Goal: Register for event/course

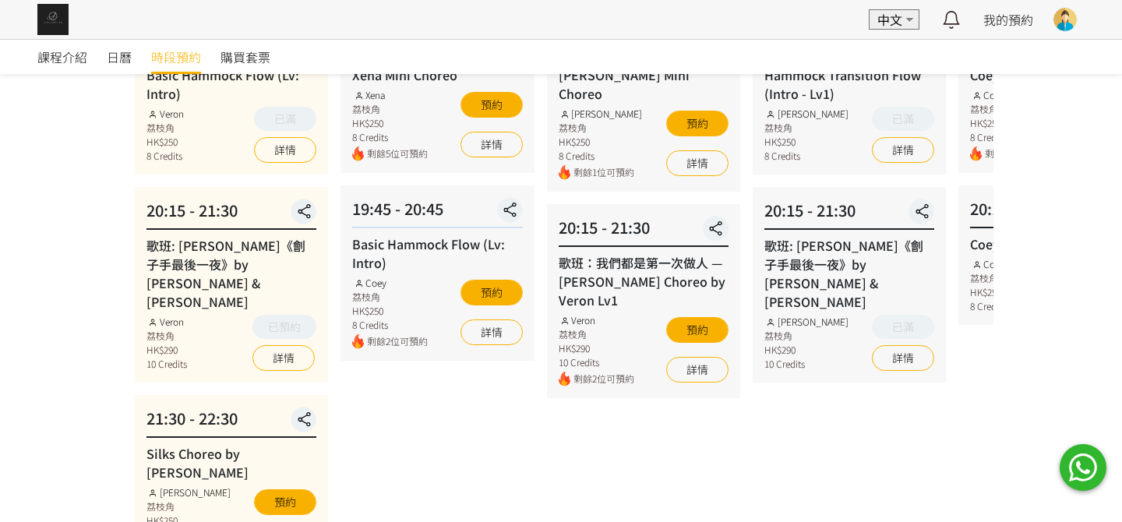
scroll to position [77, 0]
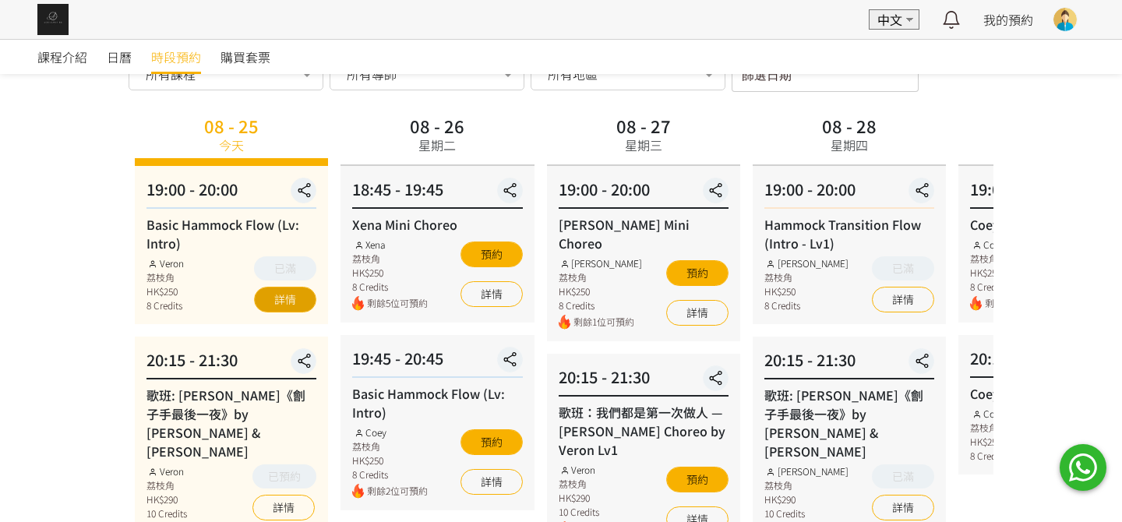
click at [291, 308] on link "詳情" at bounding box center [285, 300] width 62 height 26
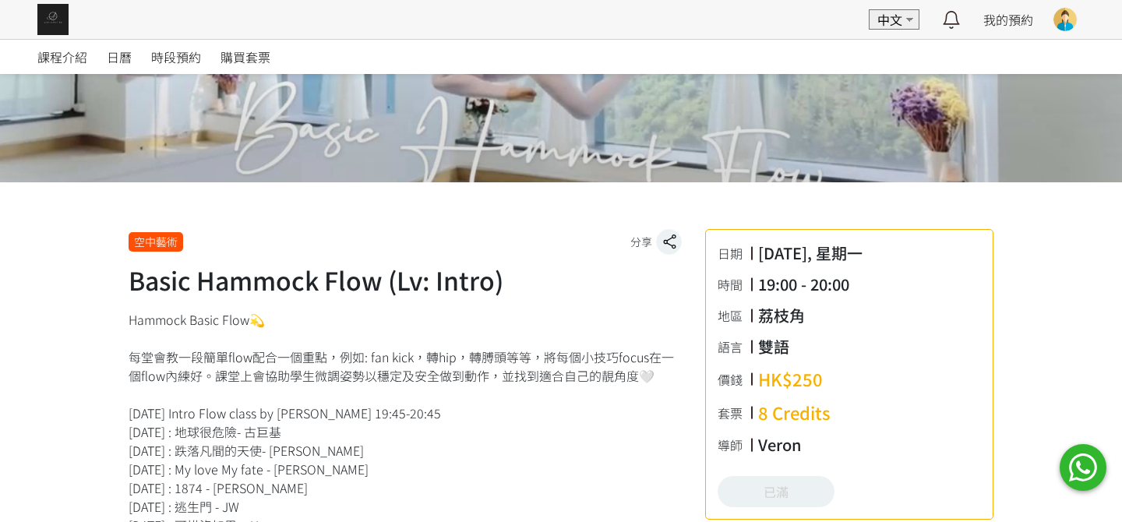
scroll to position [389, 0]
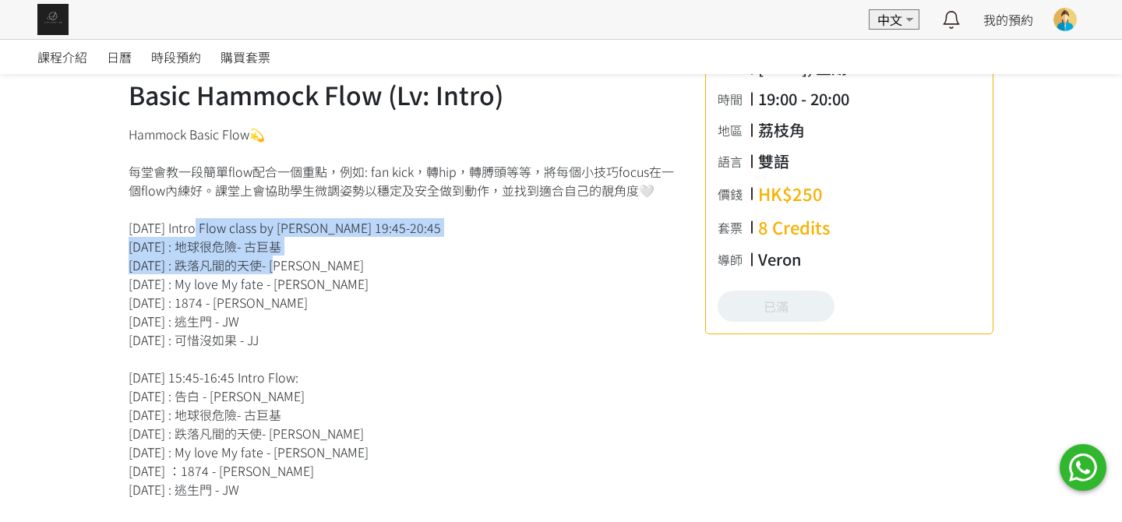
drag, startPoint x: 193, startPoint y: 230, endPoint x: 274, endPoint y: 258, distance: 85.8
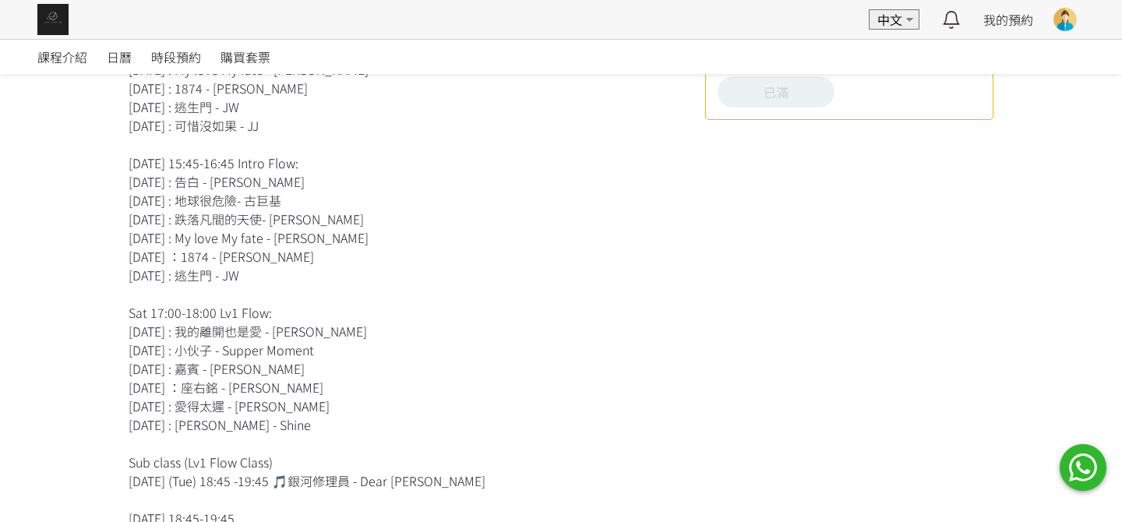
scroll to position [701, 0]
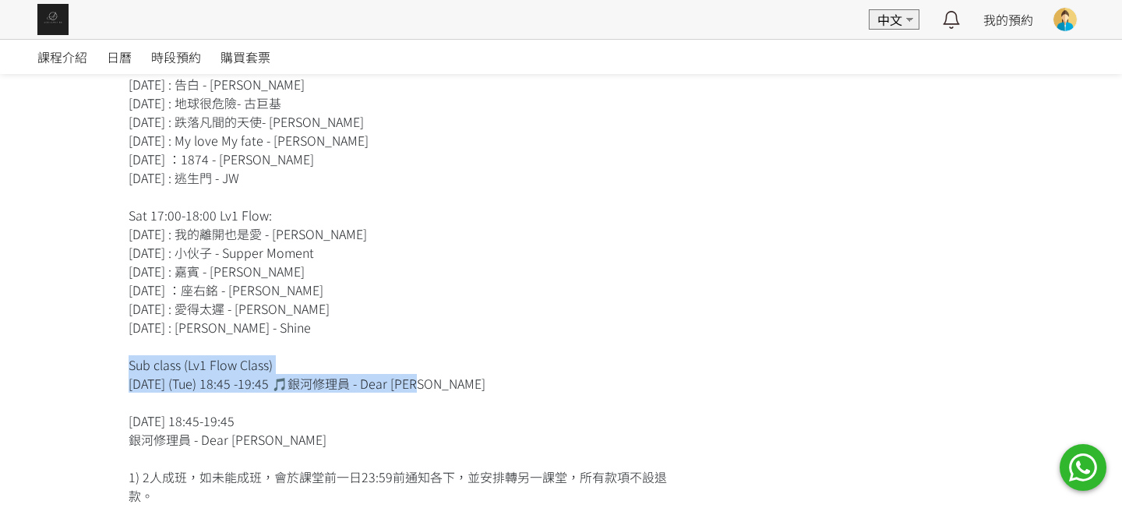
drag, startPoint x: 433, startPoint y: 384, endPoint x: 271, endPoint y: 365, distance: 163.3
click at [271, 365] on div "Hammock Basic Flow💫 每堂會教一段簡單flow配合一個重點，例如: fan kick，轉hip，轉膊頭等等，將每個小技巧focus在一個fl…" at bounding box center [405, 262] width 553 height 898
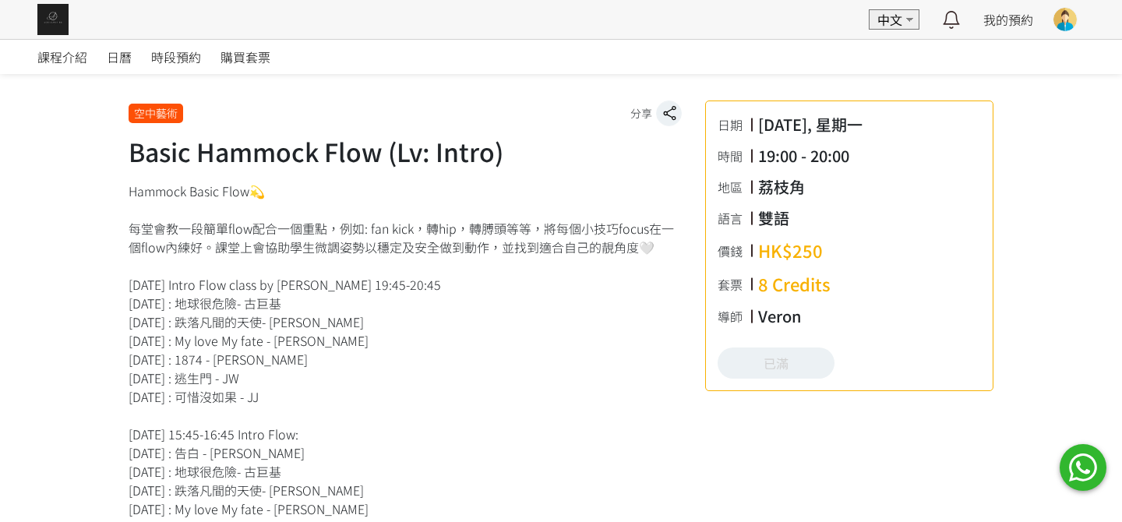
scroll to position [312, 0]
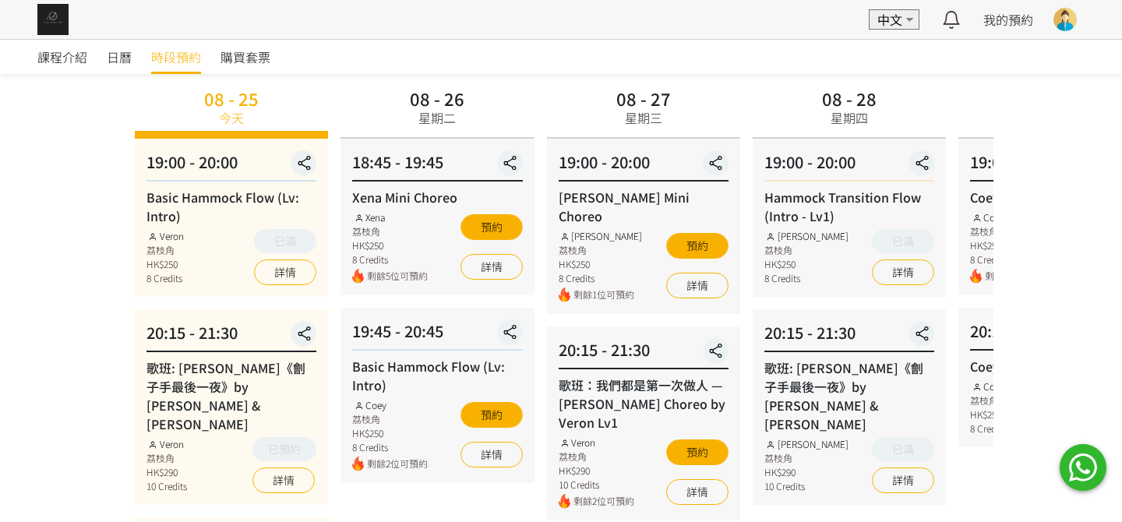
scroll to position [77, 0]
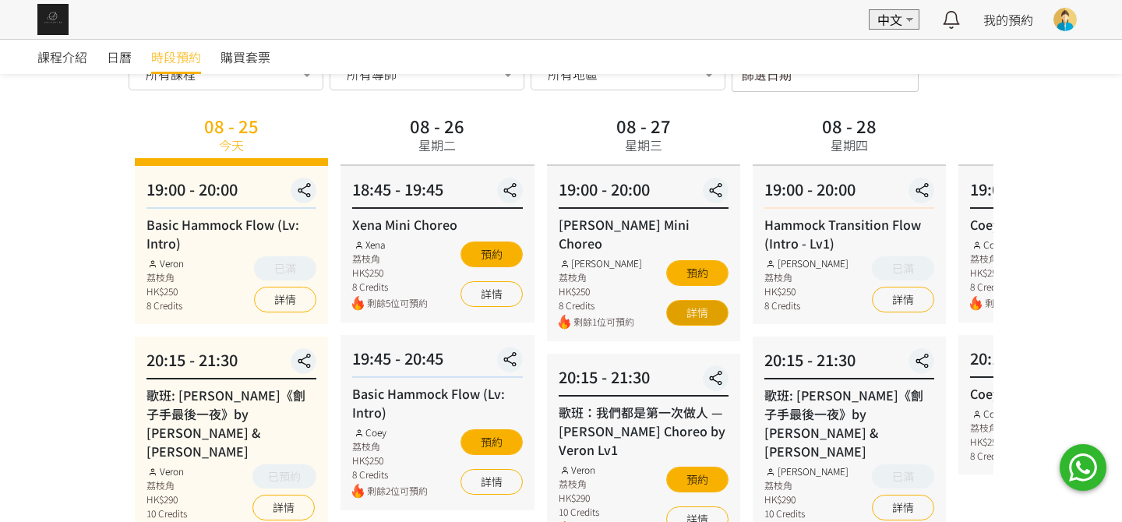
click at [705, 300] on link "詳情" at bounding box center [697, 313] width 62 height 26
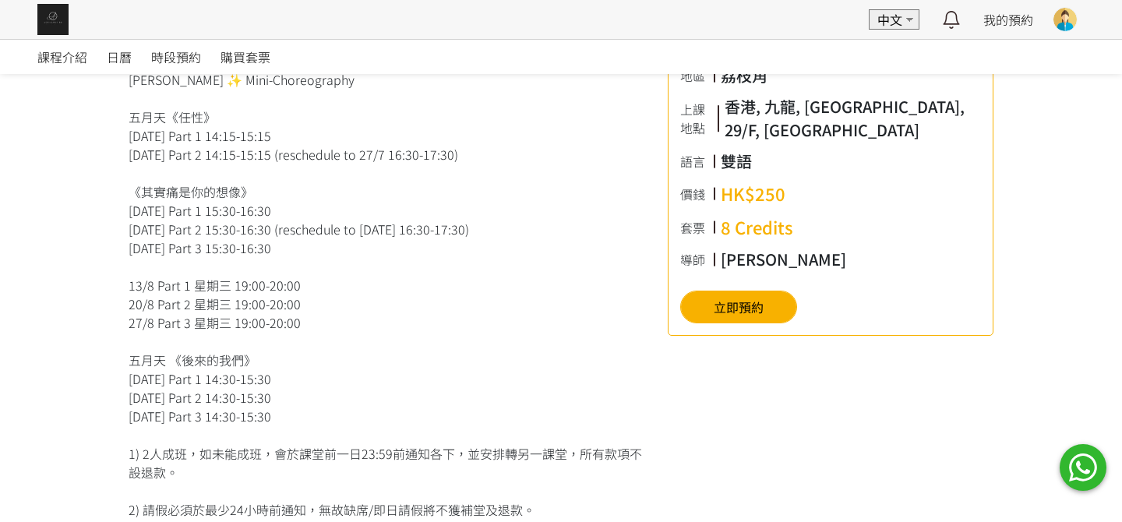
scroll to position [468, 0]
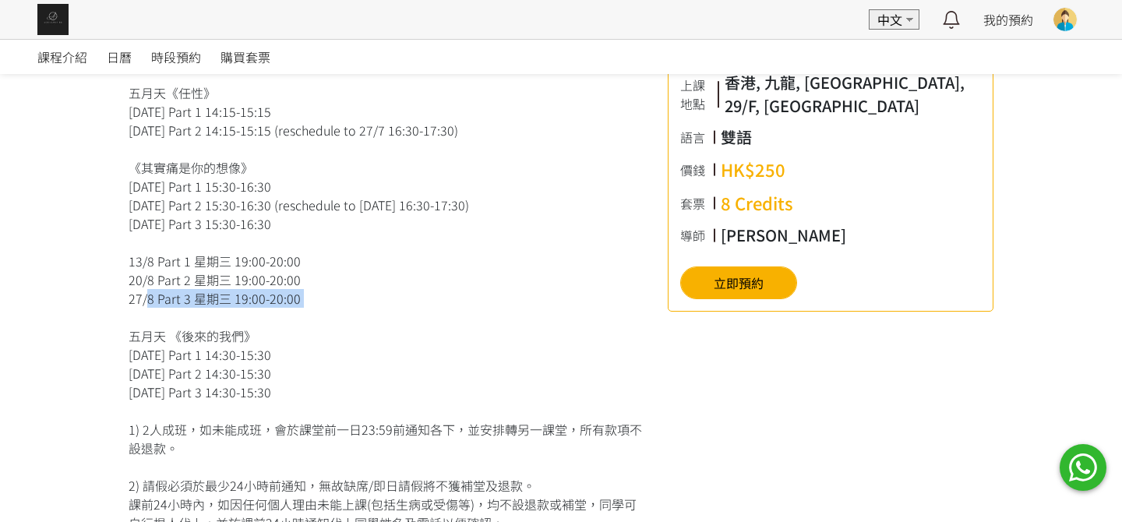
drag, startPoint x: 141, startPoint y: 298, endPoint x: 388, endPoint y: 344, distance: 251.3
click at [330, 308] on div "Rachel ✨ Mini-Choreography 五月天《任性》 13/7 星期日 Part 1 14:15-15:15 20/7 星期日 Part 2 …" at bounding box center [387, 354] width 516 height 617
click at [399, 352] on div "Rachel ✨ Mini-Choreography 五月天《任性》 13/7 星期日 Part 1 14:15-15:15 20/7 星期日 Part 2 …" at bounding box center [387, 354] width 516 height 617
drag, startPoint x: 342, startPoint y: 314, endPoint x: 185, endPoint y: 295, distance: 158.6
click at [143, 293] on div "Rachel ✨ Mini-Choreography 五月天《任性》 13/7 星期日 Part 1 14:15-15:15 20/7 星期日 Part 2 …" at bounding box center [387, 354] width 516 height 617
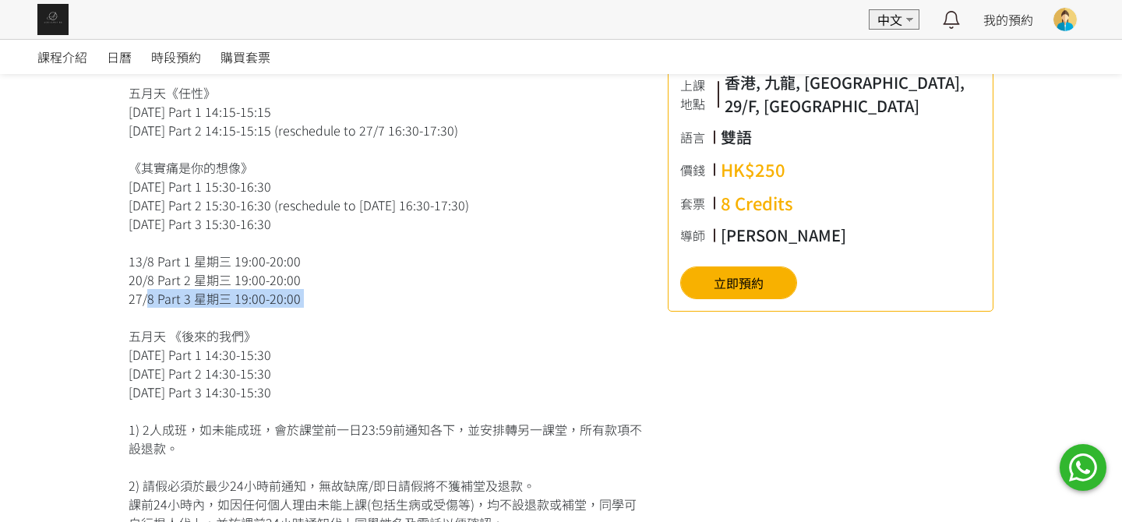
click at [472, 298] on div "Rachel ✨ Mini-Choreography 五月天《任性》 13/7 星期日 Part 1 14:15-15:15 20/7 星期日 Part 2 …" at bounding box center [387, 354] width 516 height 617
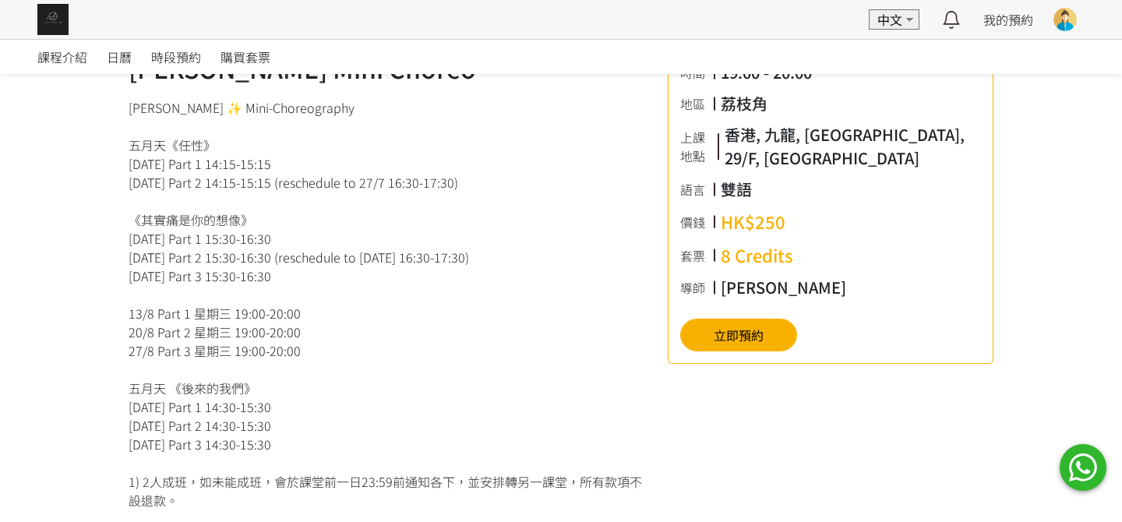
scroll to position [389, 0]
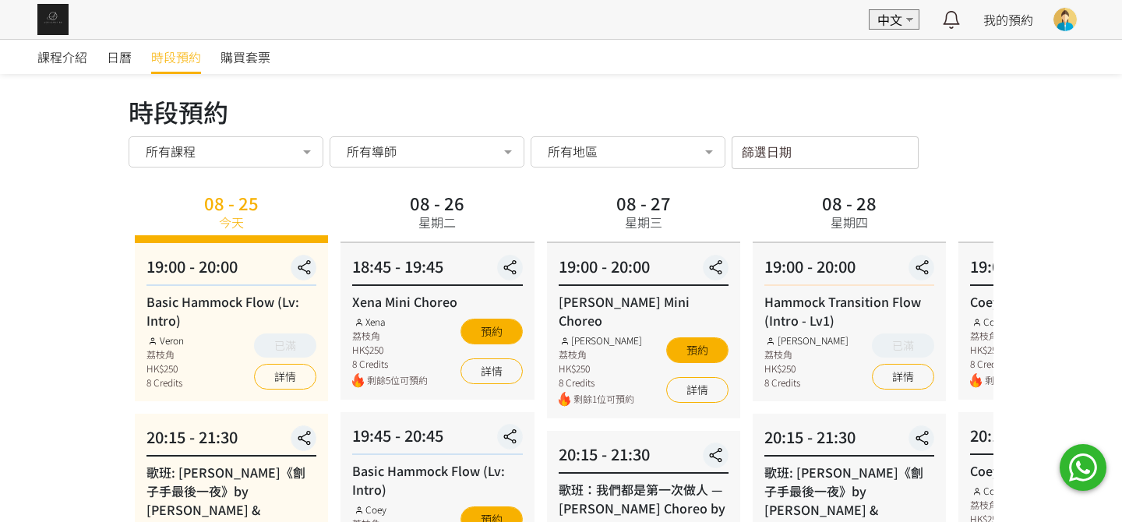
scroll to position [77, 0]
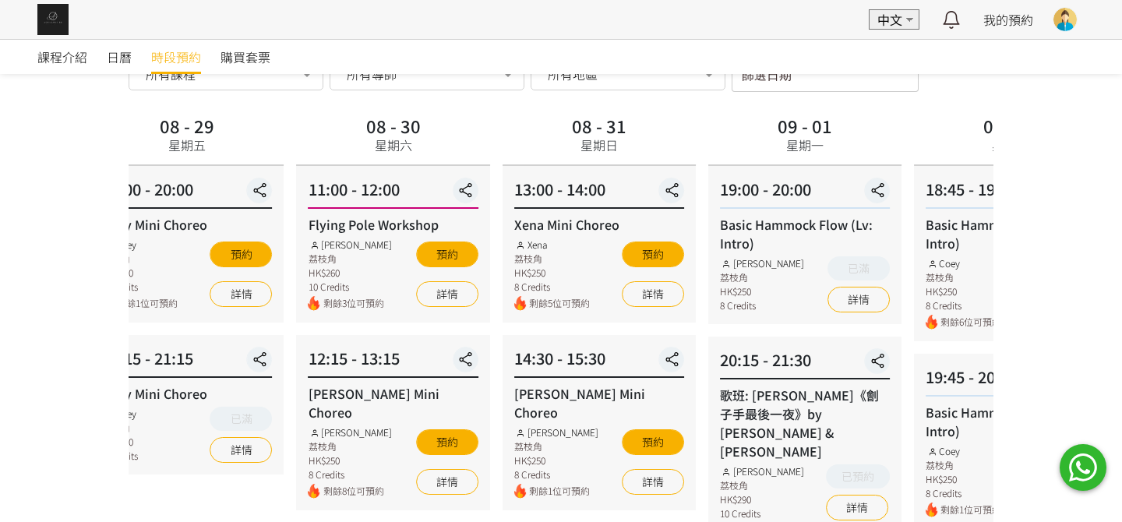
click at [0, 386] on html "EN 中文 最新通知 全部通知 我的預約 已確認預約 查看全部 等候清單 查看全部 過去記錄 [PERSON_NAME] [PERSON_NAME] Aeri…" at bounding box center [561, 449] width 1122 height 1052
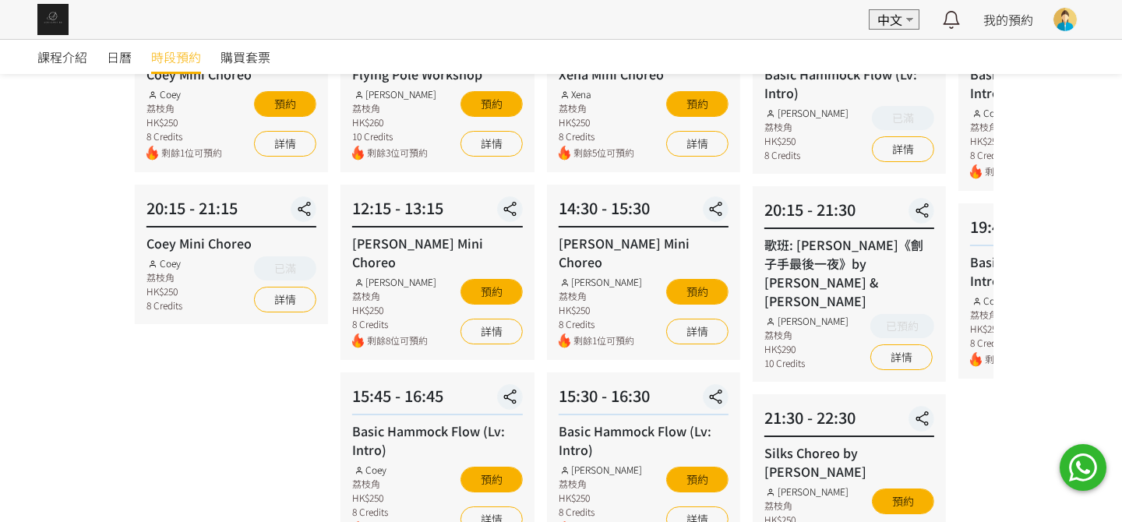
scroll to position [389, 0]
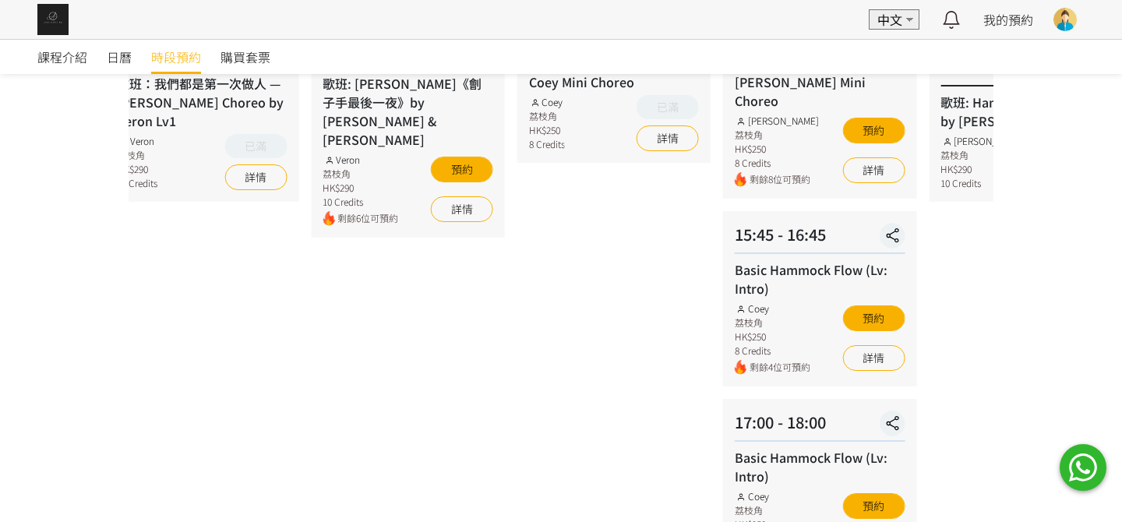
click at [0, 275] on html "EN 中文 最新通知 全部通知 我的預約 已確認預約 查看全部 等候清單 查看全部 過去記錄 [PERSON_NAME] [PERSON_NAME] Aeri…" at bounding box center [561, 137] width 1122 height 1052
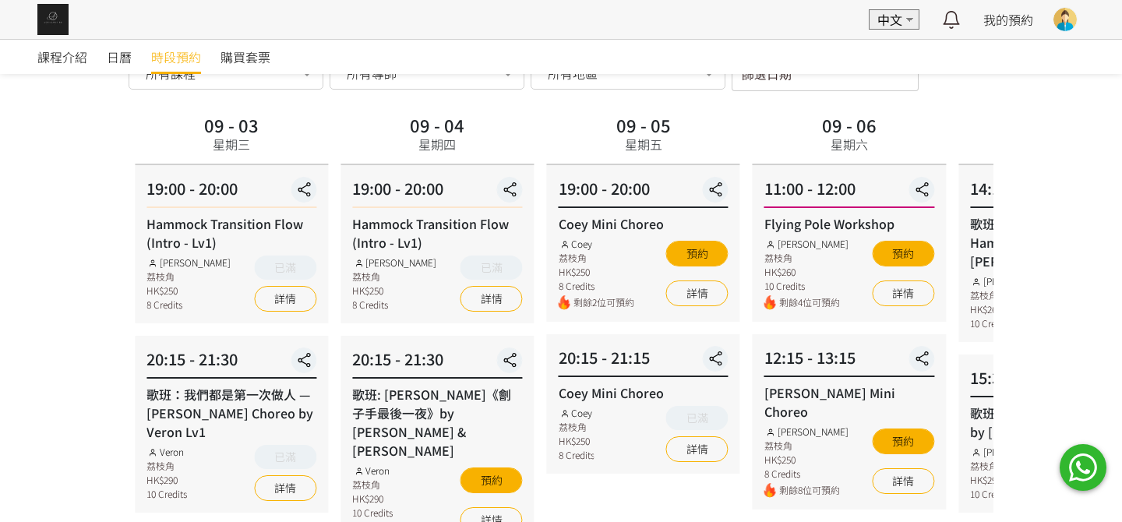
scroll to position [77, 0]
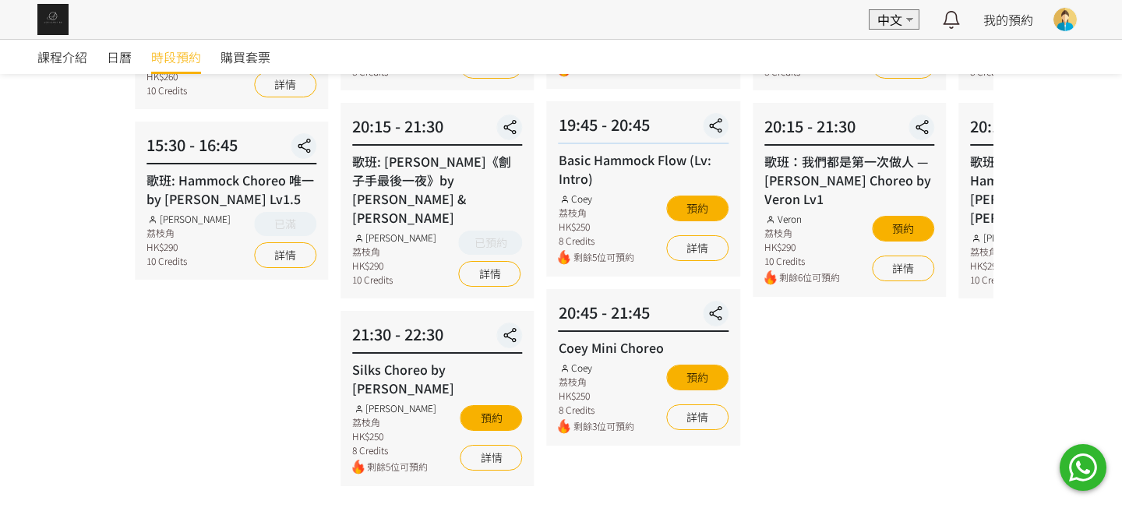
scroll to position [312, 0]
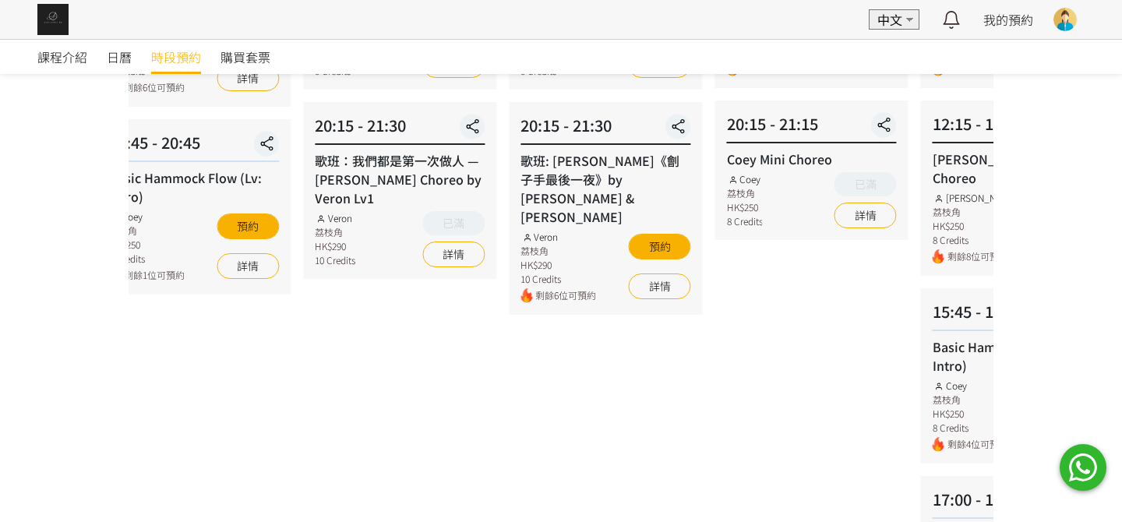
click at [1122, 345] on html "EN 中文 最新通知 全部通知 我的預約 已確認預約 查看全部 等候清單 查看全部 過去記錄 Karen Chan Aerialogy HK TT Fly S…" at bounding box center [561, 318] width 1122 height 1260
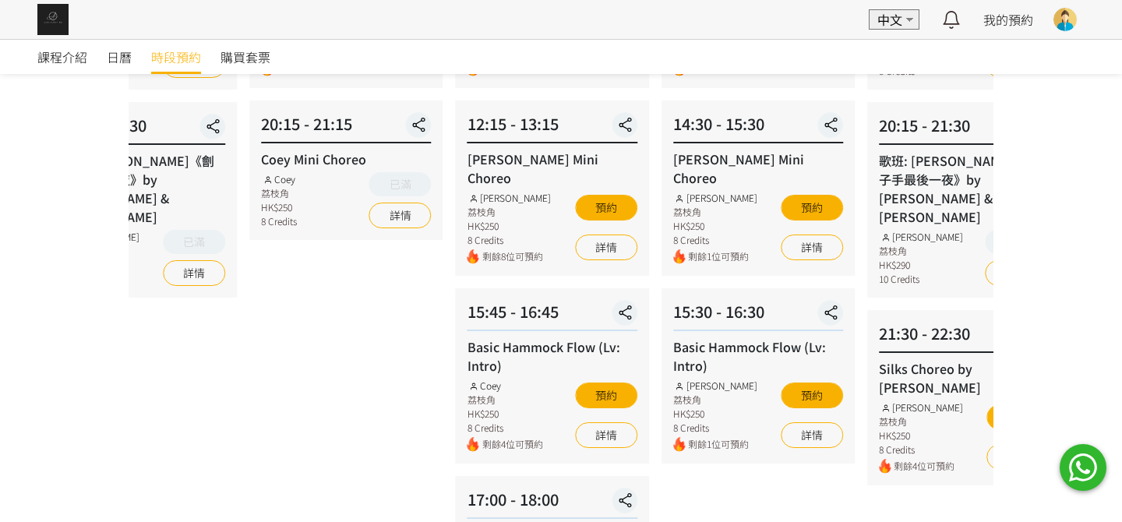
click at [1116, 268] on div "課程介紹 日曆 時段預約 購買套票 時段預約 時段預約 所有課程 所有課程 Basic Hammock Flow (Lv: Intro) 歌班: 麥浚龍《劊子…" at bounding box center [561, 337] width 1122 height 1221
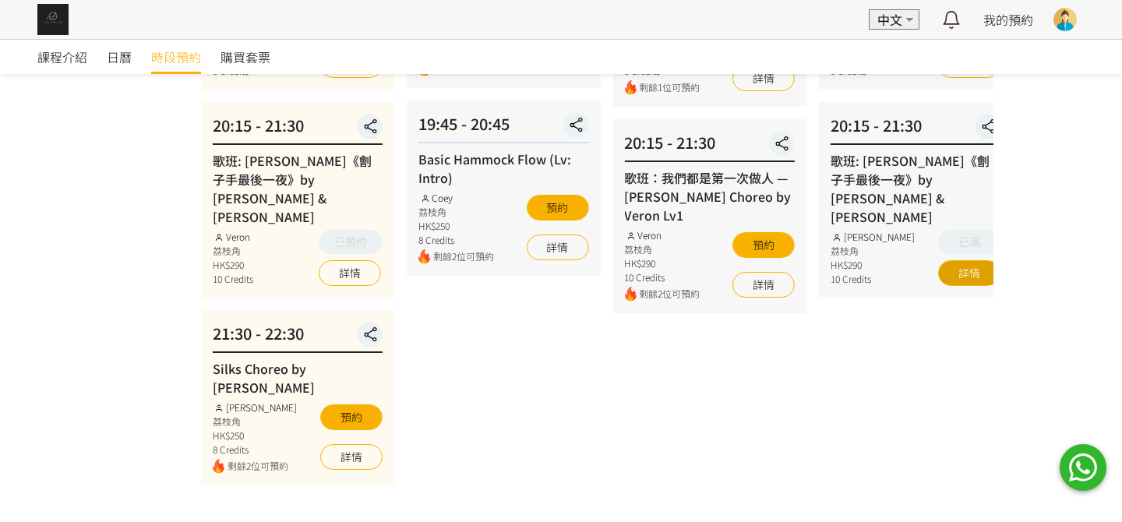
click at [1122, 233] on html "EN 中文 最新通知 全部通知 我的預約 已確認預約 查看全部 等候清單 查看全部 過去記錄 Karen Chan Aerialogy HK TT Fly S…" at bounding box center [561, 318] width 1122 height 1260
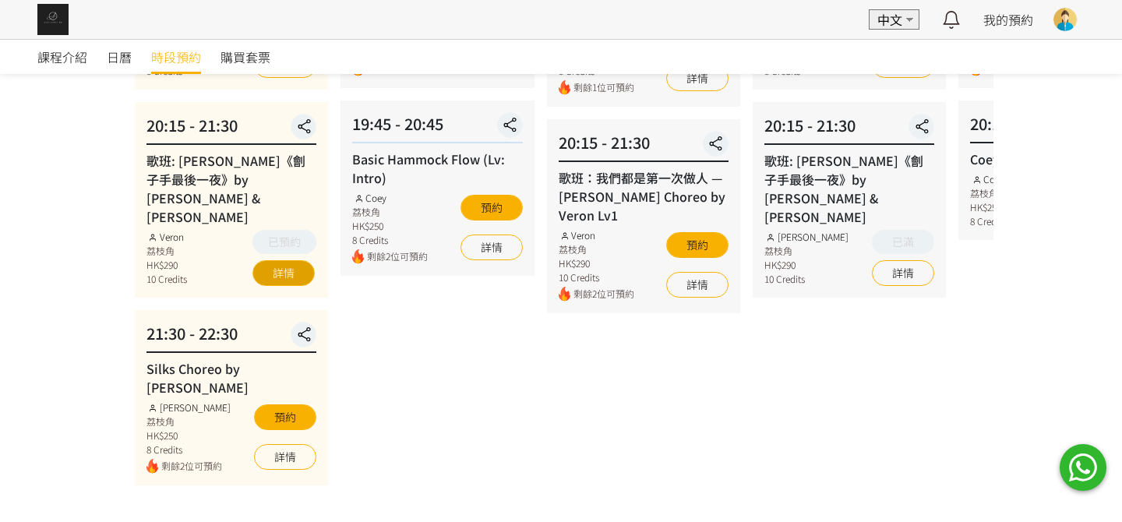
click at [273, 260] on link "詳情" at bounding box center [284, 273] width 62 height 26
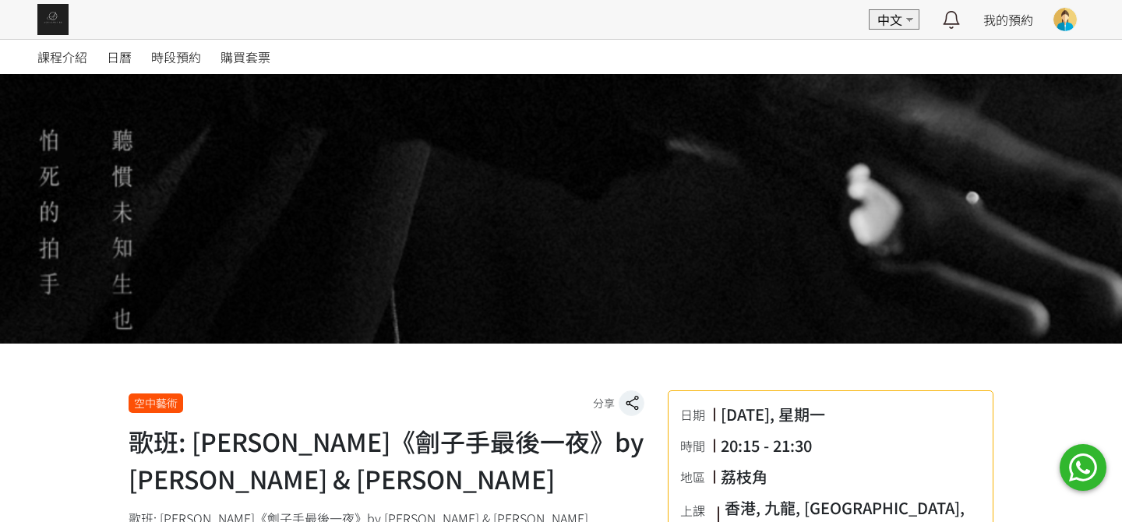
scroll to position [234, 0]
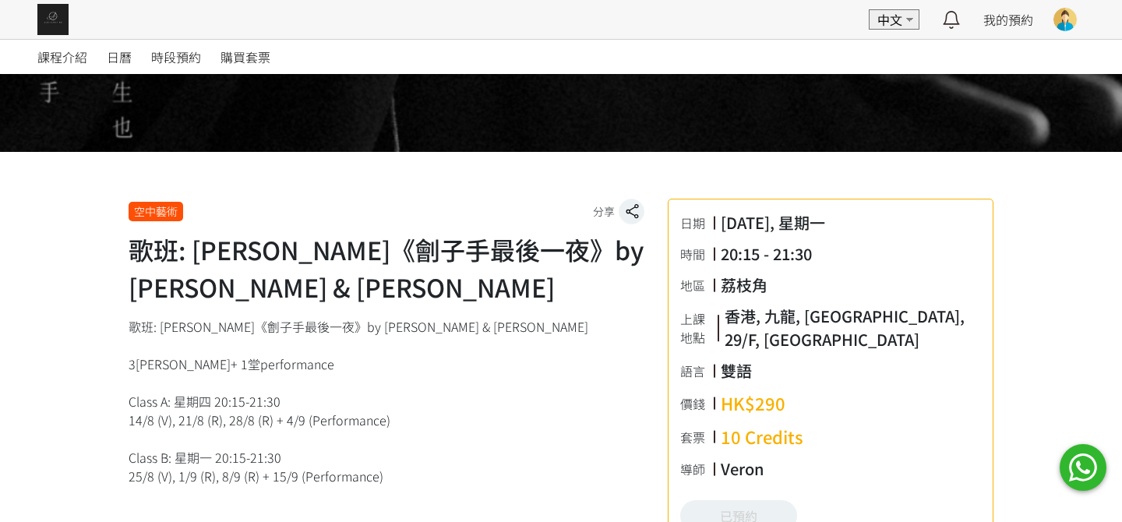
click at [145, 420] on div "歌班: [PERSON_NAME]《劊子手最後一夜》by [PERSON_NAME] & [PERSON_NAME] 3[PERSON_NAME]+ 1堂pe…" at bounding box center [387, 513] width 516 height 393
drag, startPoint x: 163, startPoint y: 485, endPoint x: 241, endPoint y: 469, distance: 79.5
click at [240, 468] on div "歌班: [PERSON_NAME]《劊子手最後一夜》by [PERSON_NAME] & [PERSON_NAME] 3[PERSON_NAME]+ 1堂pe…" at bounding box center [387, 513] width 516 height 393
drag, startPoint x: 251, startPoint y: 475, endPoint x: 151, endPoint y: 472, distance: 99.8
click at [151, 472] on div "歌班: [PERSON_NAME]《劊子手最後一夜》by [PERSON_NAME] & [PERSON_NAME] 3[PERSON_NAME]+ 1堂pe…" at bounding box center [387, 513] width 516 height 393
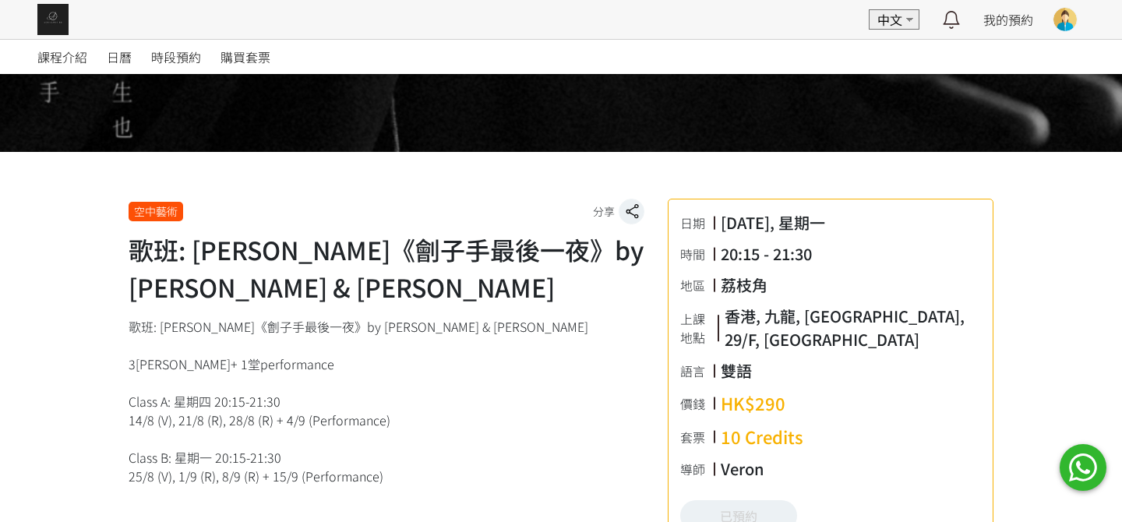
click at [236, 465] on div "歌班: 麥浚龍《劊子手最後一夜》by Rachel & Veron 3堂 + 1堂performance Class A: 星期四 20:15-21:30 1…" at bounding box center [387, 513] width 516 height 393
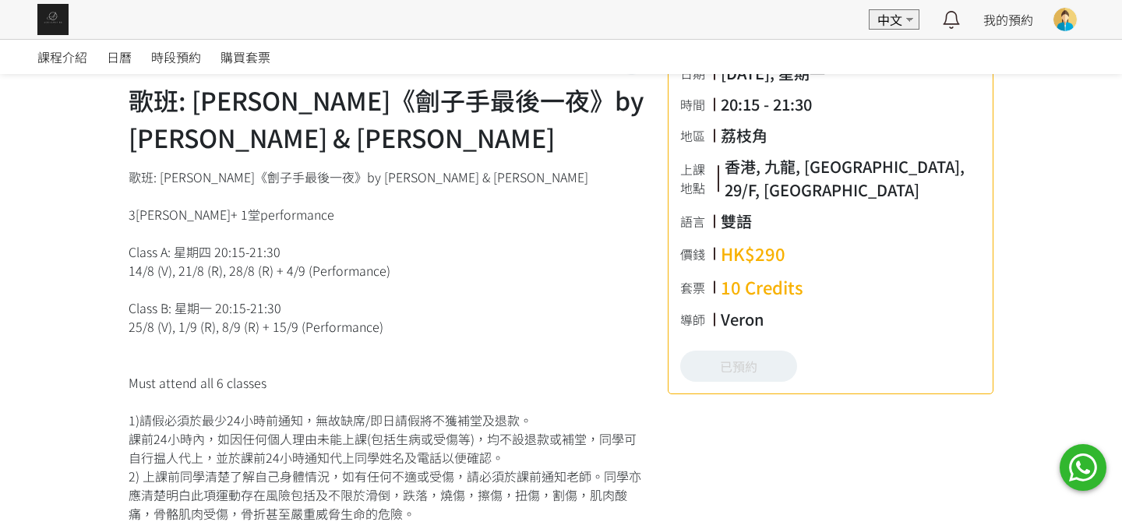
scroll to position [546, 0]
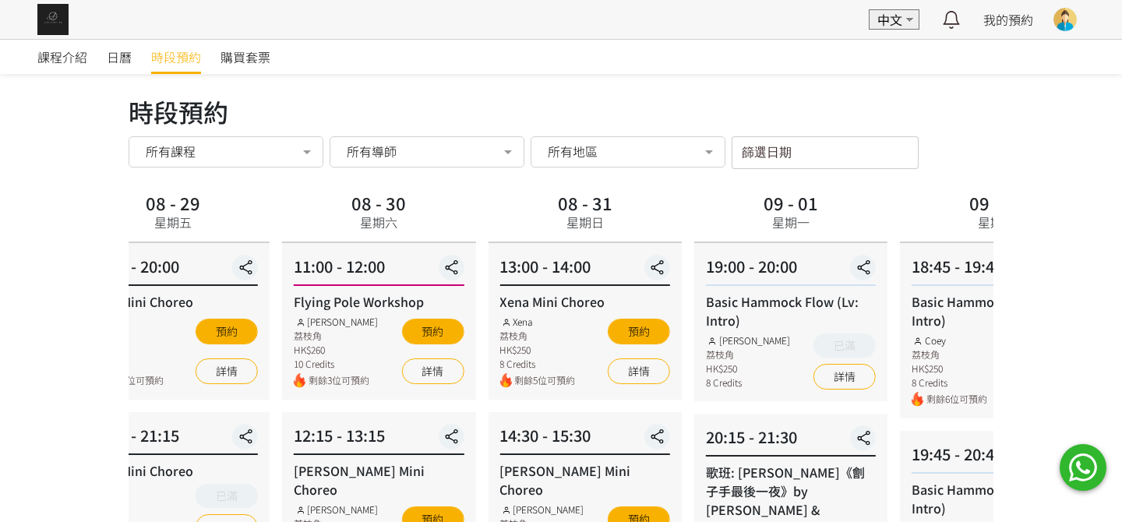
click at [0, 265] on html "EN 中文 最新通知 全部通知 我的預約 已確認預約 查看全部 等候清單 查看全部 過去記錄 [PERSON_NAME] [PERSON_NAME] Aeri…" at bounding box center [561, 526] width 1122 height 1052
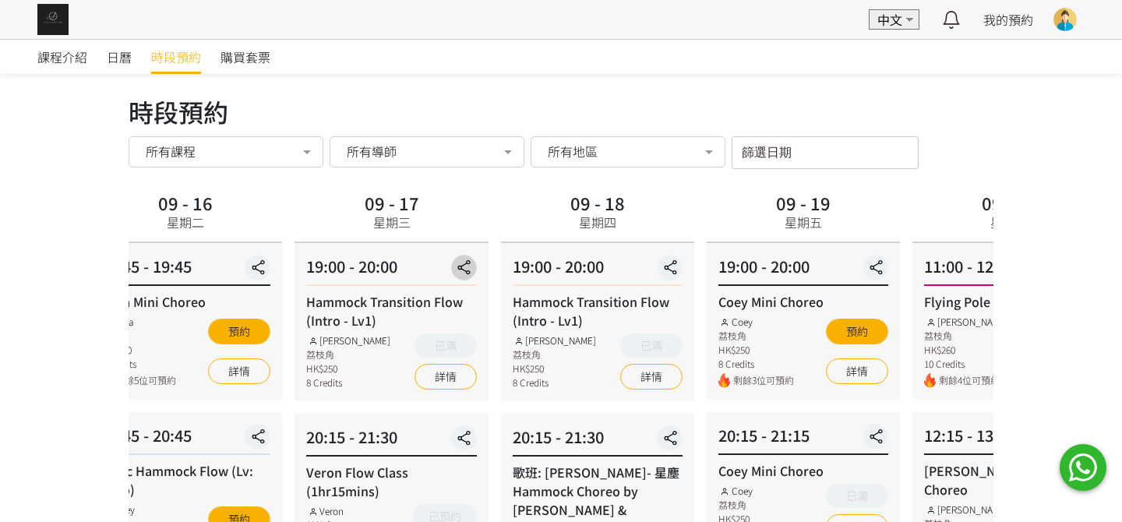
click at [472, 262] on icon "button" at bounding box center [464, 268] width 25 height 18
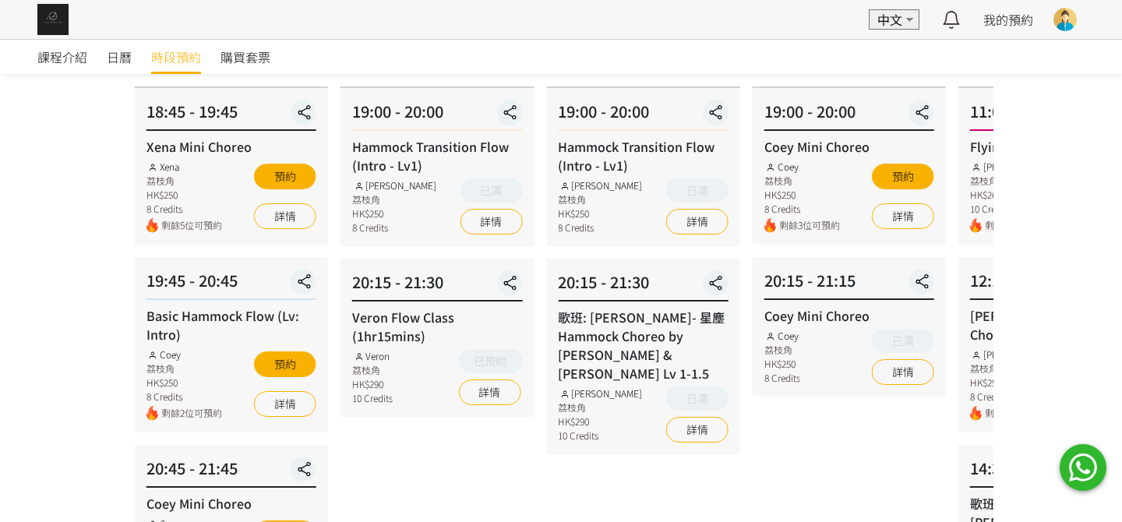
scroll to position [156, 0]
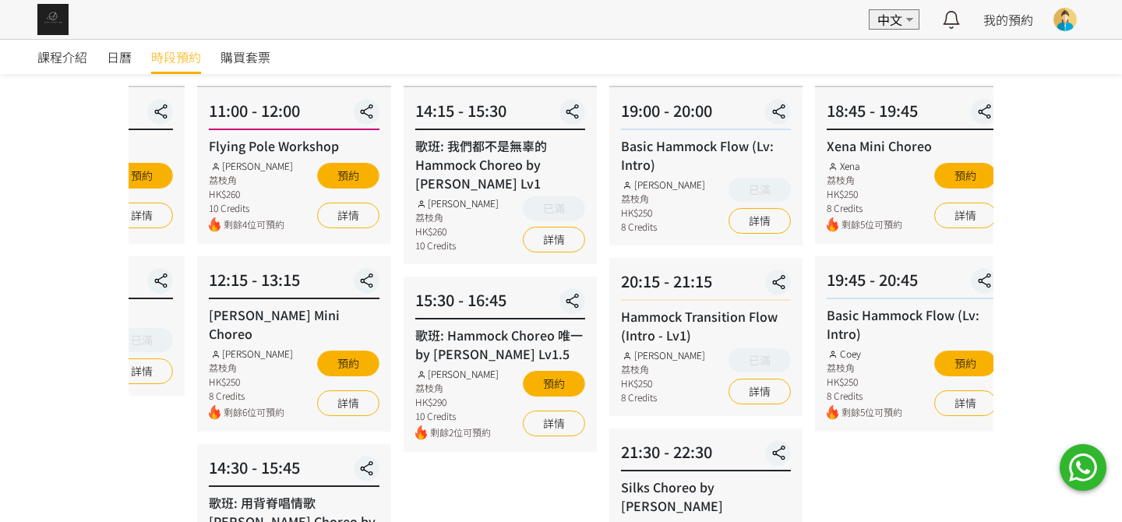
drag, startPoint x: 874, startPoint y: 335, endPoint x: 112, endPoint y: 360, distance: 762.0
click at [112, 360] on div "課程介紹 日曆 時段預約 購買套票 時段預約 時段預約 所有課程 所有課程 Basic Hammock Flow (Lv: Intro) 歌班: [PERSO…" at bounding box center [561, 493] width 1122 height 1221
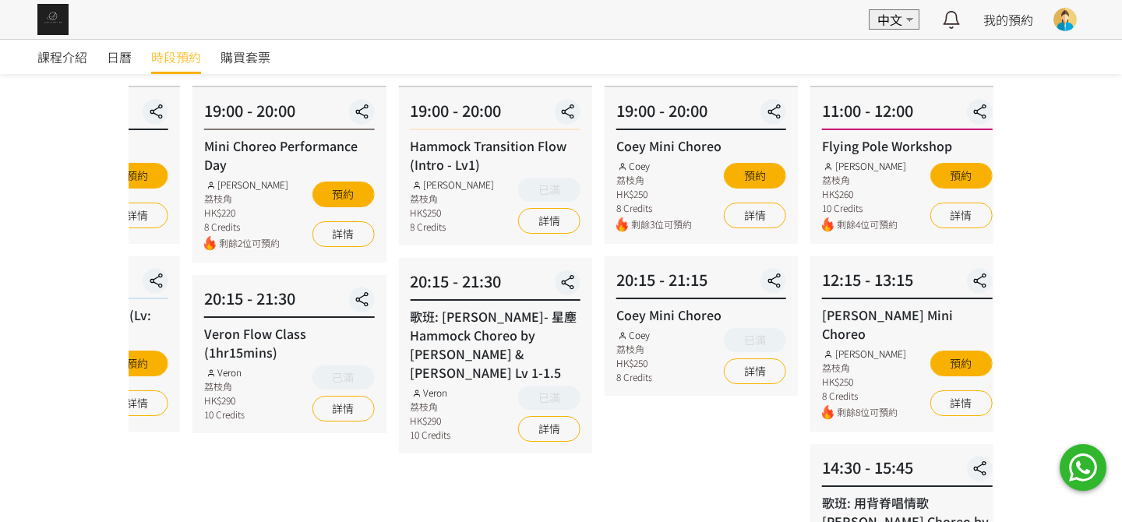
click at [119, 363] on div "時段預約 時段預約 所有課程 所有課程 Basic Hammock Flow (Lv: Intro) 歌班: [PERSON_NAME]《劊子手最後一夜》by…" at bounding box center [561, 486] width 889 height 1098
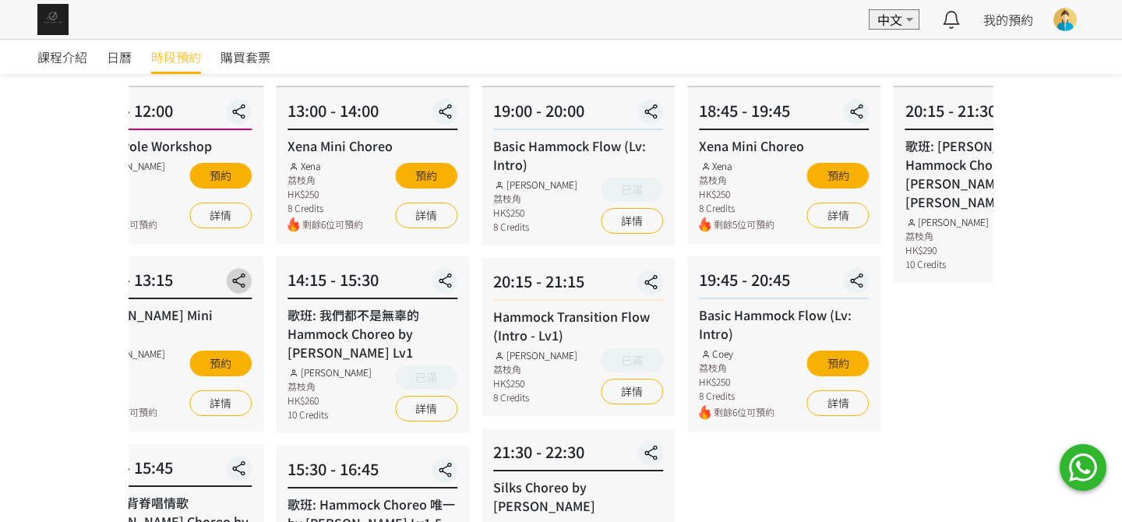
click at [228, 308] on div "12:15 - 13:15 [PERSON_NAME] Choreo [PERSON_NAME] 荔枝角 HK$250 8 Credits 剩餘8位可預約 預…" at bounding box center [166, 343] width 193 height 175
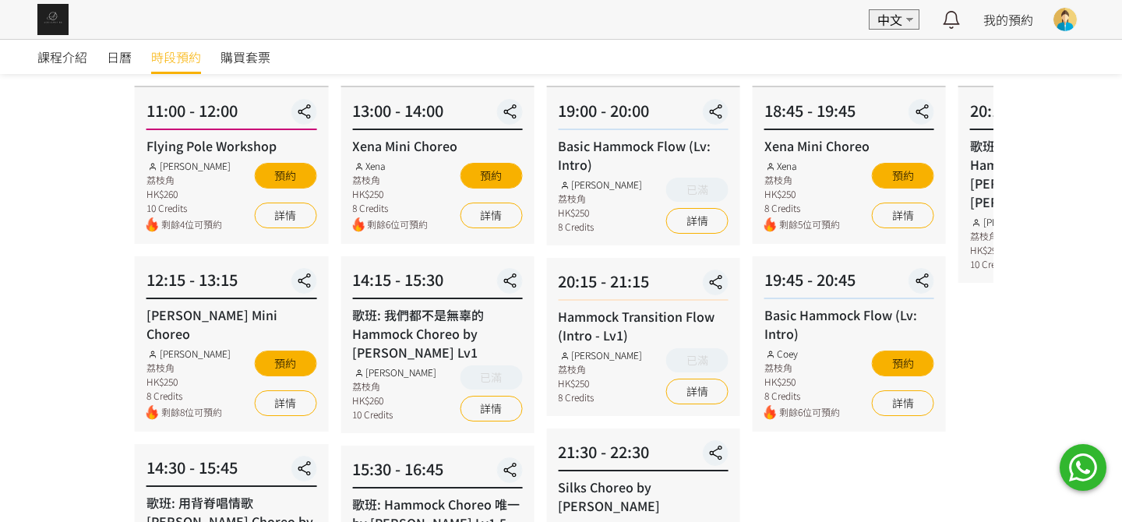
scroll to position [234, 0]
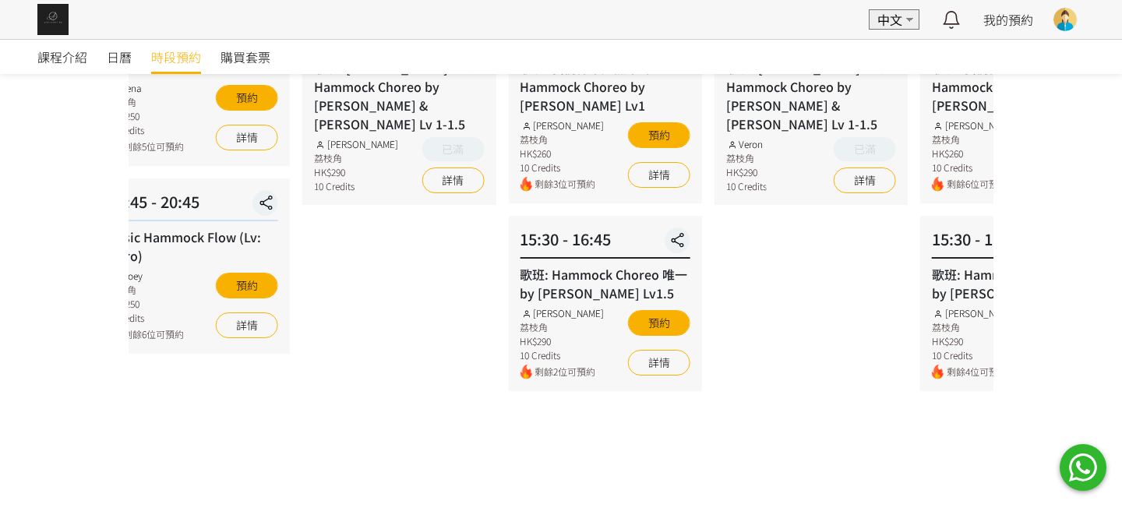
click at [197, 369] on div "09 - 30 星期二 18:45 - 19:45 Xena Mini Choreo Xena 荔枝角 HK$250 8 Credits 剩餘5位可預約 預約…" at bounding box center [193, 446] width 206 height 984
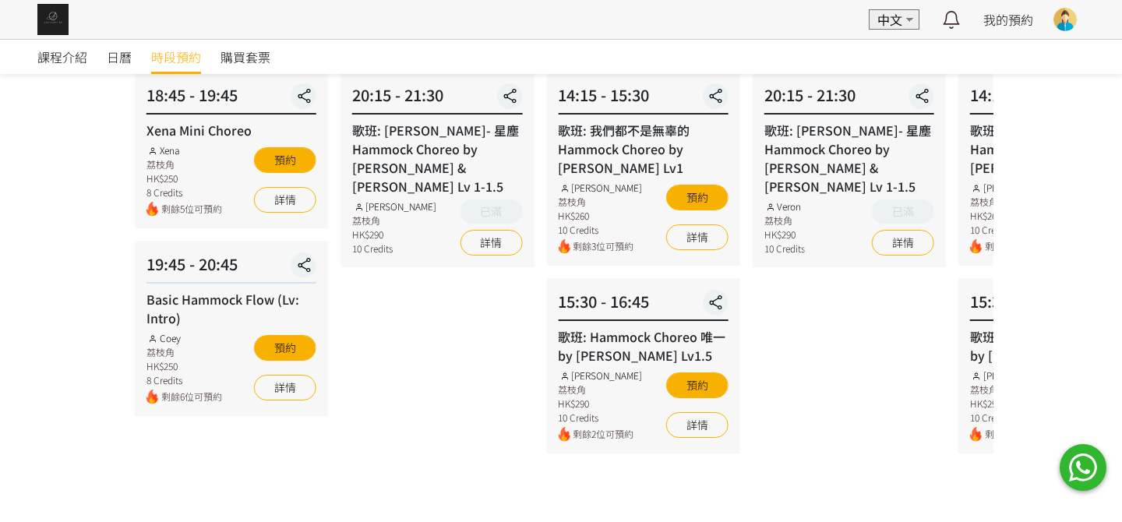
scroll to position [156, 0]
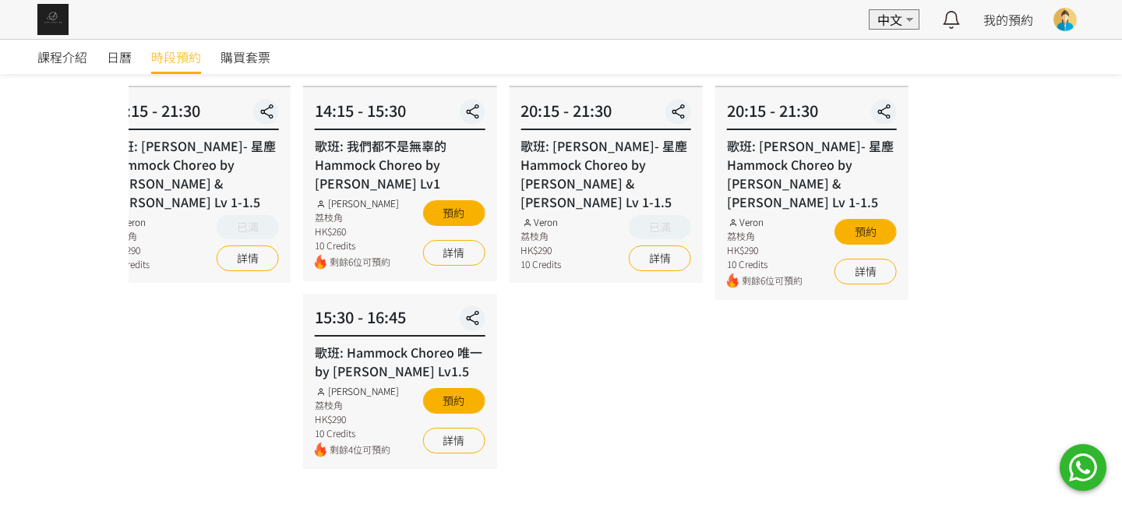
click at [138, 308] on div "10 - 09 星期四 20:15 - 21:30 歌班: [PERSON_NAME]- 星塵 Hammock Choreo by [PERSON_NAME]…" at bounding box center [194, 524] width 206 height 984
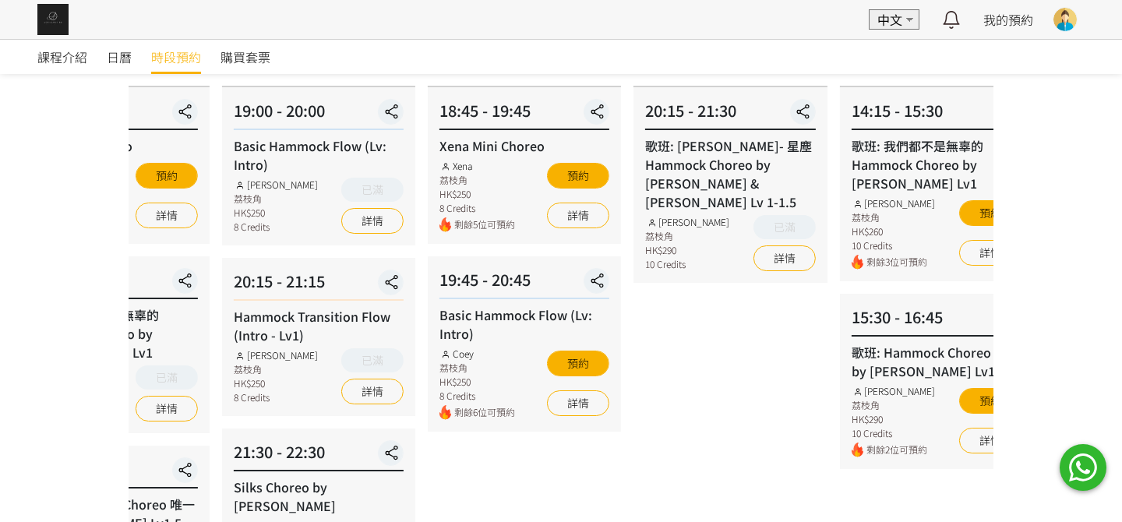
click at [1092, 278] on div "課程介紹 日曆 時段預約 購買套票 時段預約 時段預約 所有課程 所有課程 Basic Hammock Flow (Lv: Intro) 歌班: [PERSO…" at bounding box center [561, 493] width 1122 height 1221
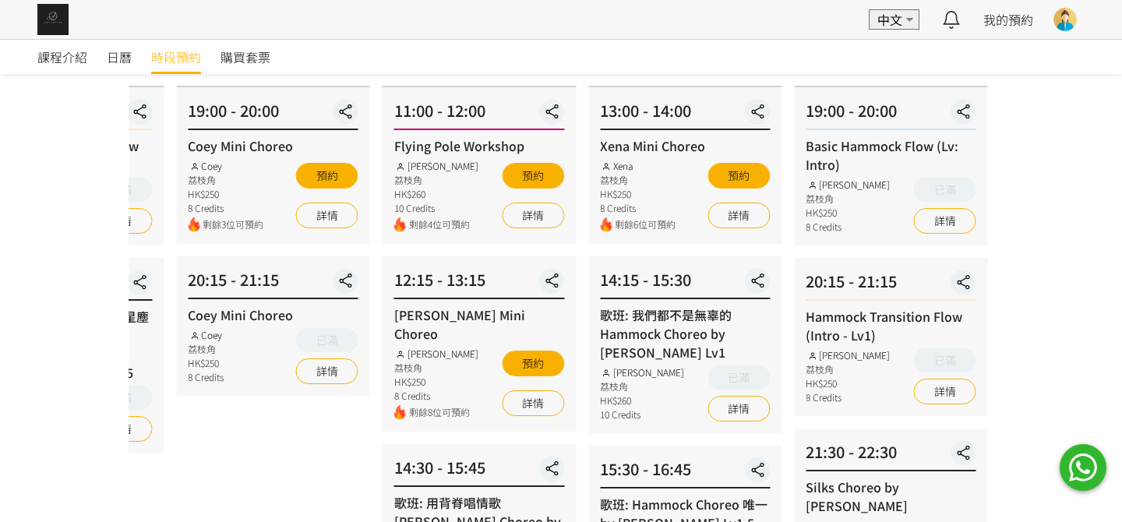
click at [1076, 258] on div "課程介紹 日曆 時段預約 購買套票 時段預約 時段預約 所有課程 所有課程 Basic Hammock Flow (Lv: Intro) 歌班: [PERSO…" at bounding box center [561, 493] width 1122 height 1221
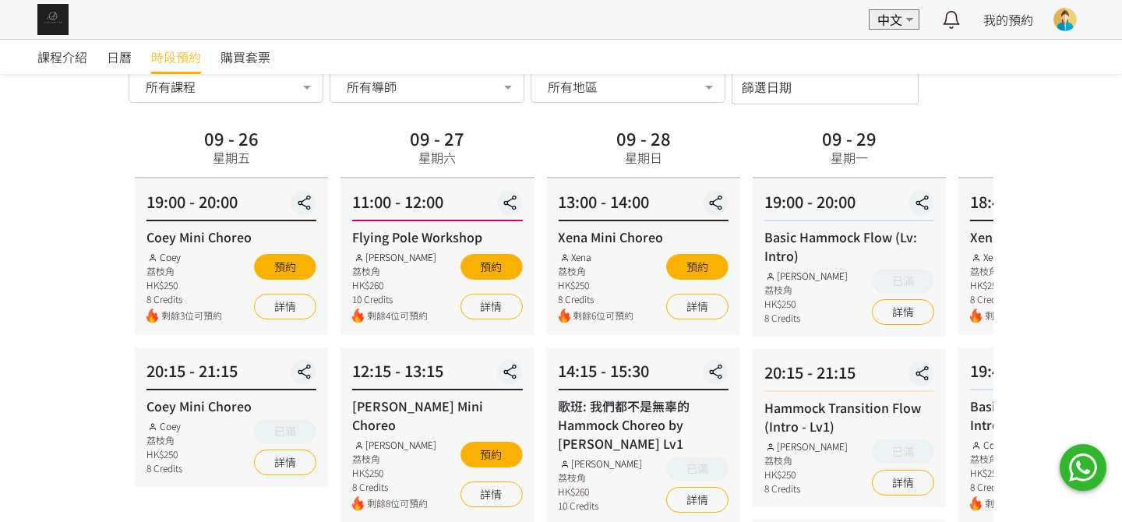
scroll to position [0, 0]
